Goal: Task Accomplishment & Management: Use online tool/utility

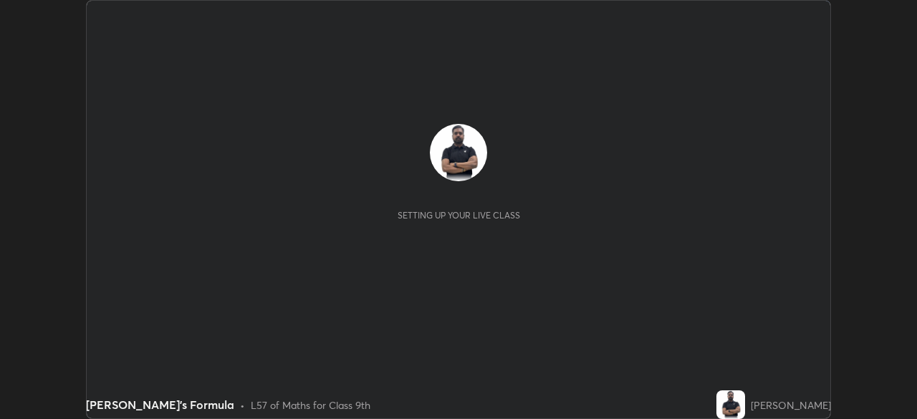
scroll to position [419, 917]
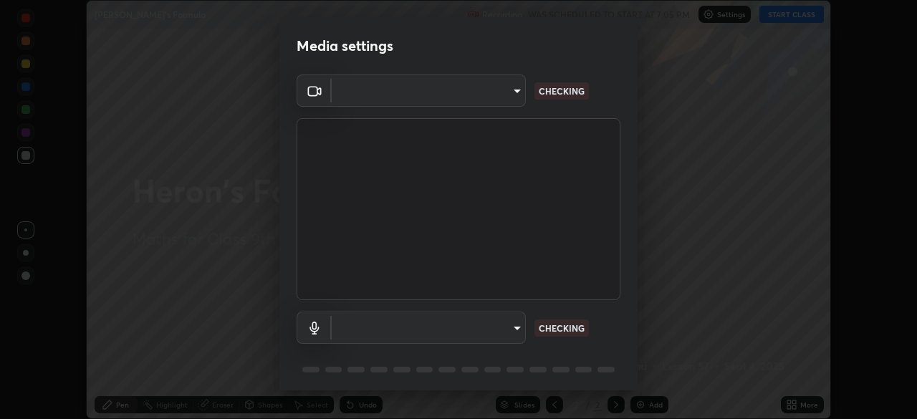
type input "824cd9ca68c16a0db75fabb86eaf50e36462a3173df107398ba699b7f56c7263"
type input "default"
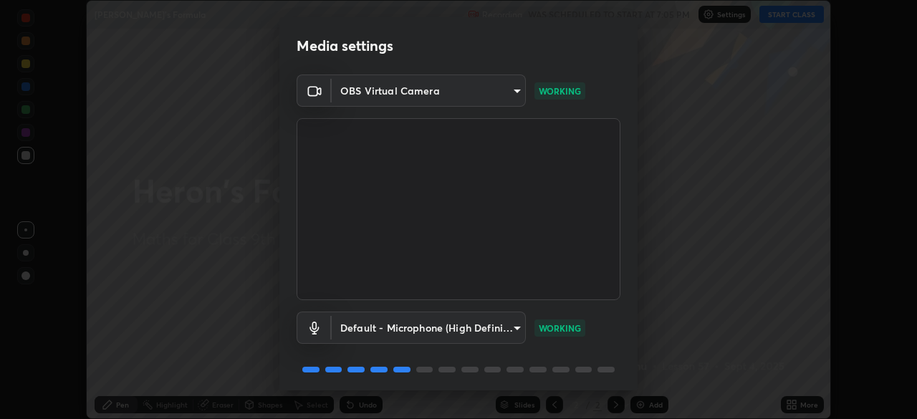
scroll to position [51, 0]
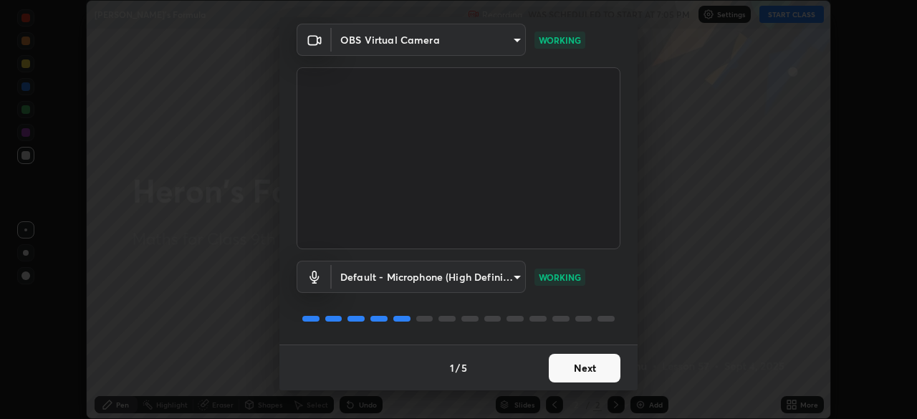
click at [584, 360] on button "Next" at bounding box center [585, 368] width 72 height 29
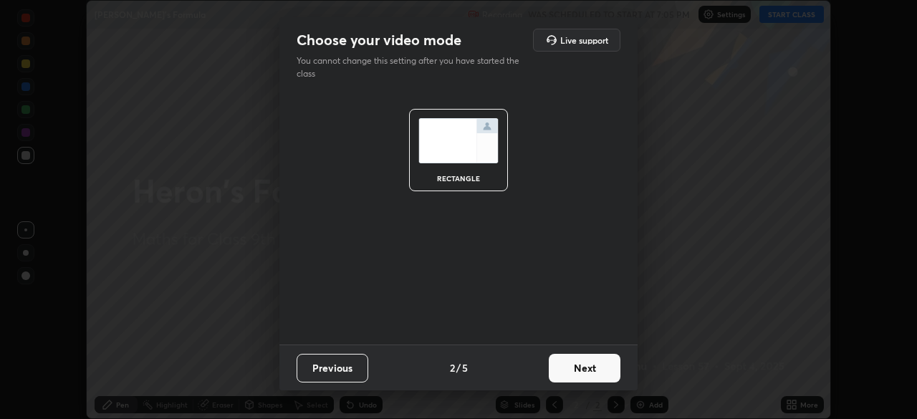
scroll to position [0, 0]
click at [584, 370] on button "Next" at bounding box center [585, 368] width 72 height 29
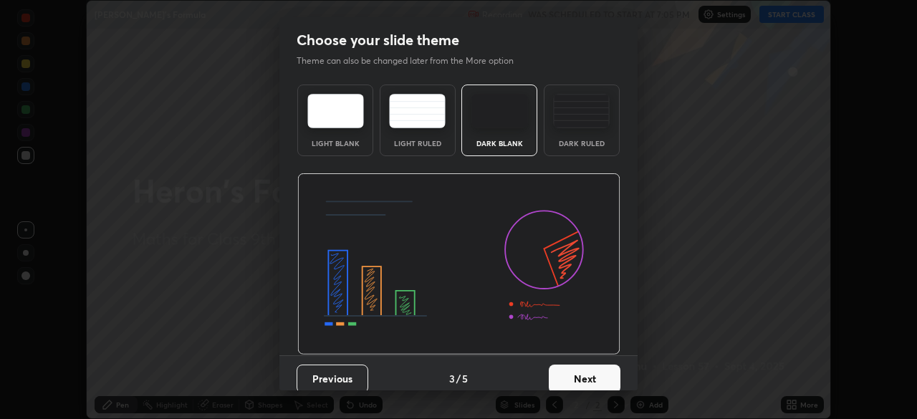
click at [588, 375] on button "Next" at bounding box center [585, 379] width 72 height 29
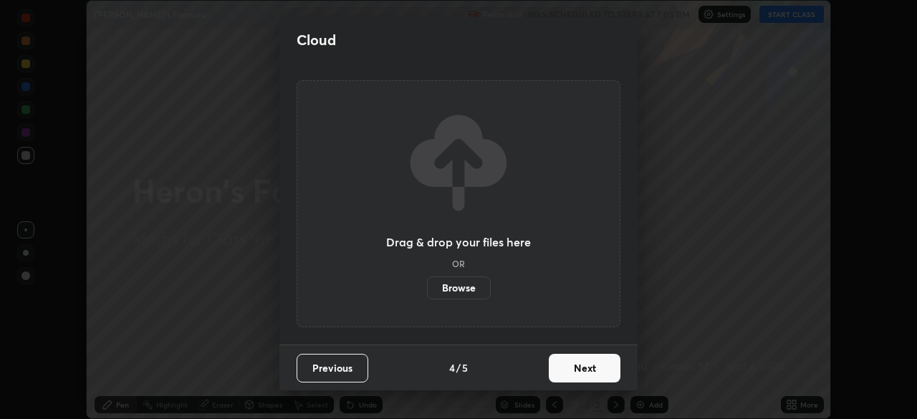
click at [587, 370] on button "Next" at bounding box center [585, 368] width 72 height 29
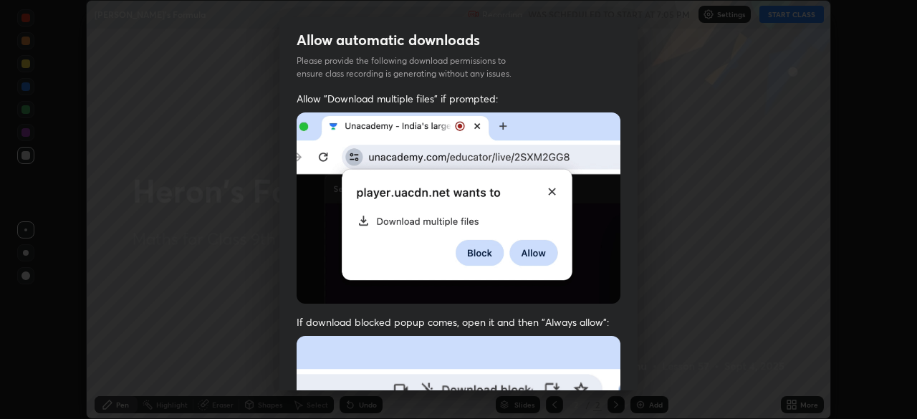
scroll to position [328, 0]
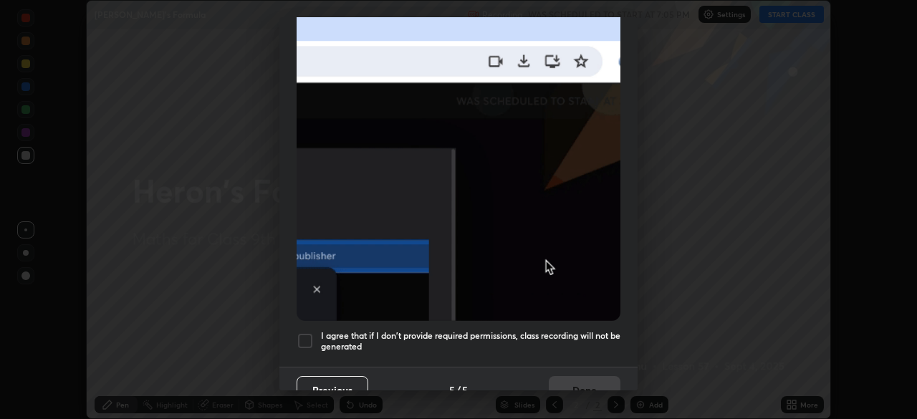
click at [577, 332] on h5 "I agree that if I don't provide required permissions, class recording will not …" at bounding box center [470, 341] width 299 height 22
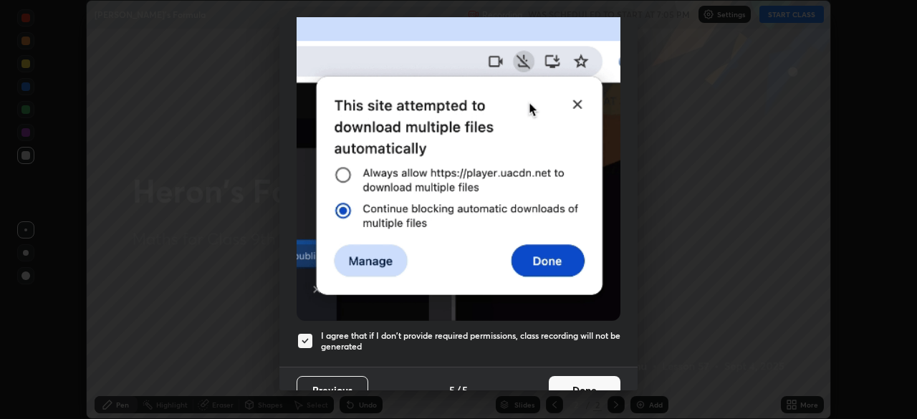
click at [573, 379] on button "Done" at bounding box center [585, 390] width 72 height 29
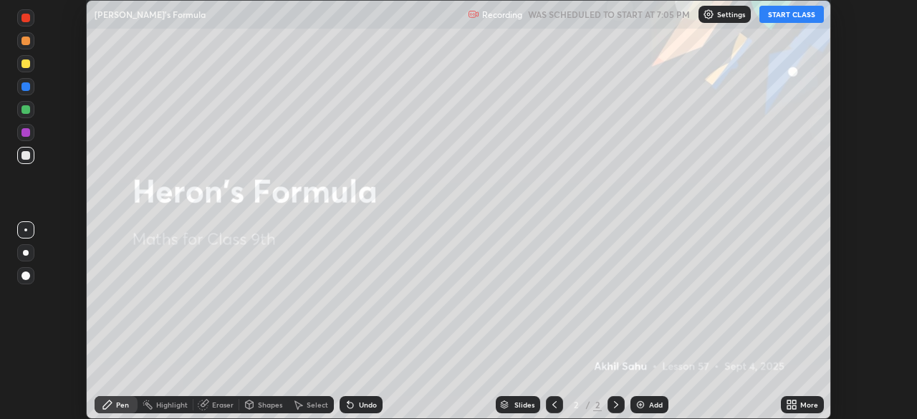
click at [781, 21] on button "START CLASS" at bounding box center [791, 14] width 64 height 17
click at [649, 403] on div "Add" at bounding box center [656, 404] width 14 height 7
